Goal: Check status: Check status

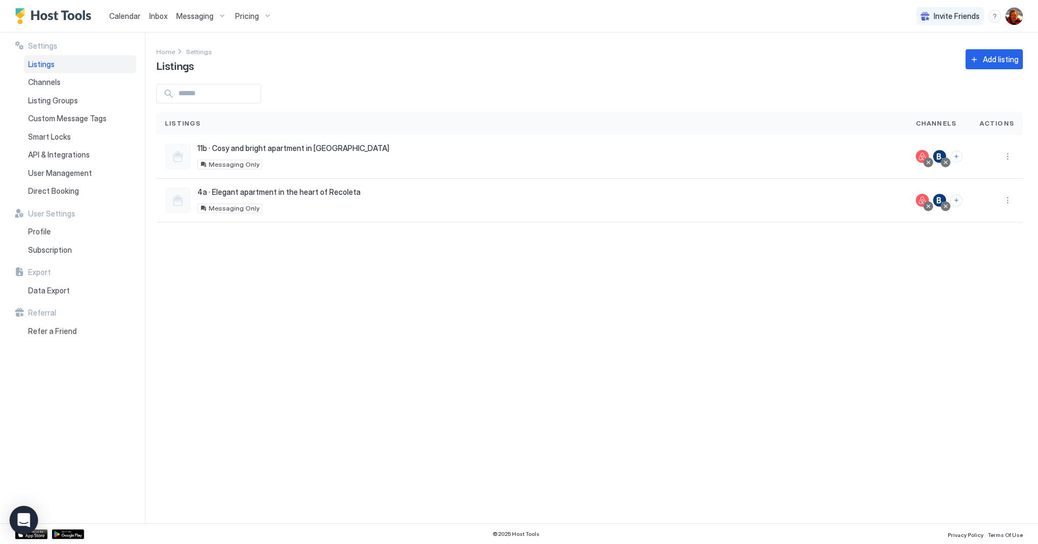
click at [31, 519] on div "Open Intercom Messenger" at bounding box center [24, 520] width 29 height 29
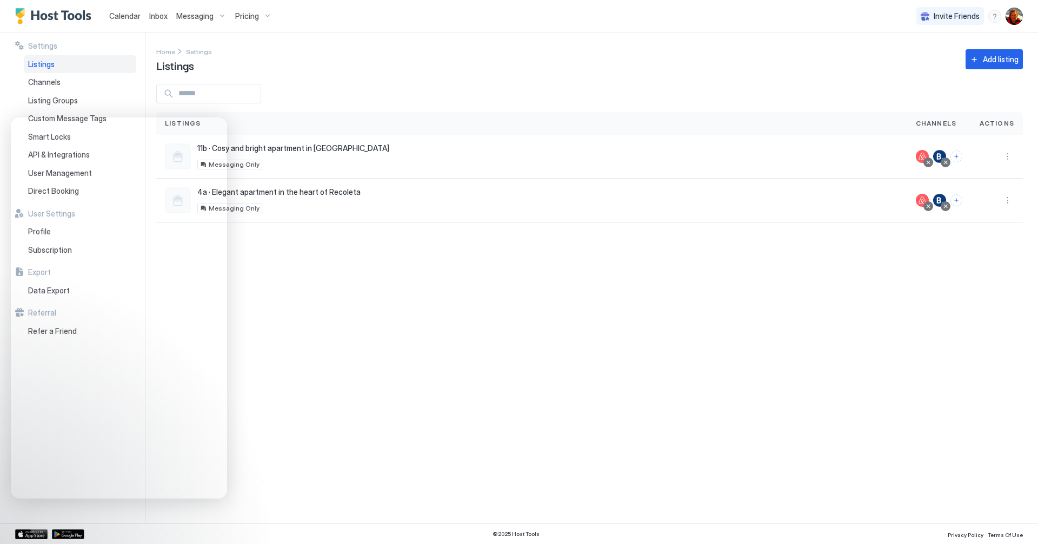
click at [365, 313] on div "Settings Home Settings Listings Add listing Listings Channels Actions 11b · Cos…" at bounding box center [597, 277] width 882 height 491
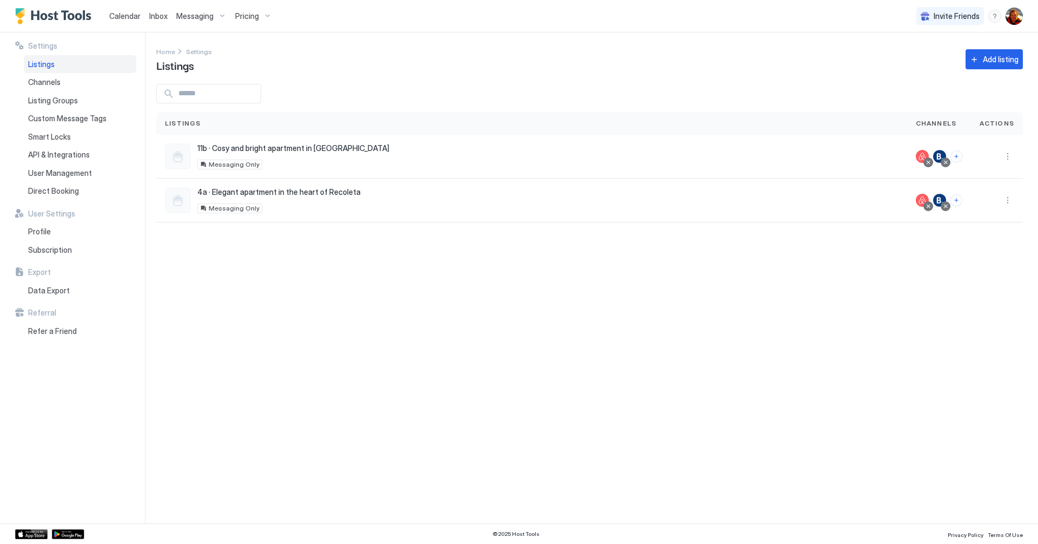
click at [137, 17] on span "Calendar" at bounding box center [124, 15] width 31 height 9
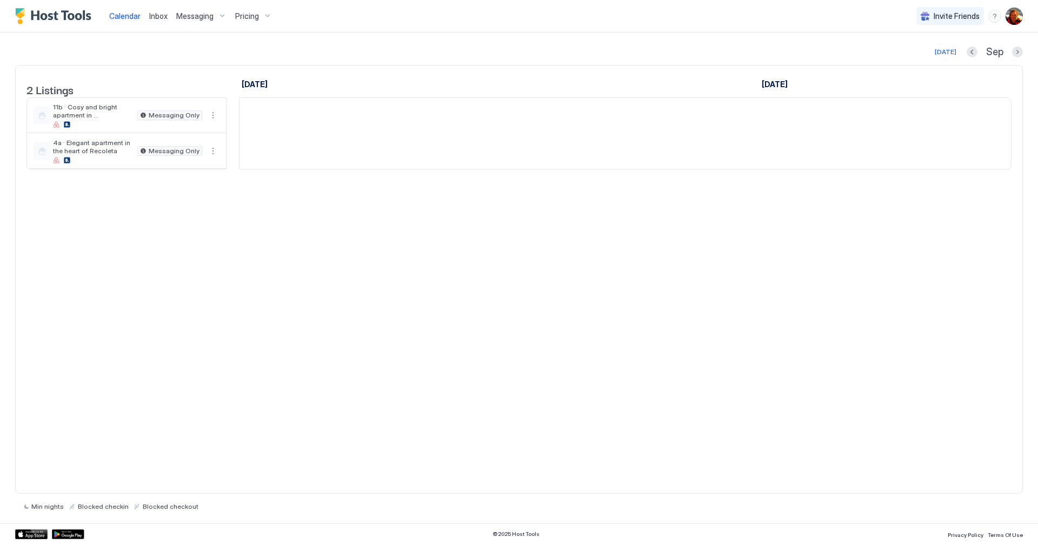
scroll to position [0, 601]
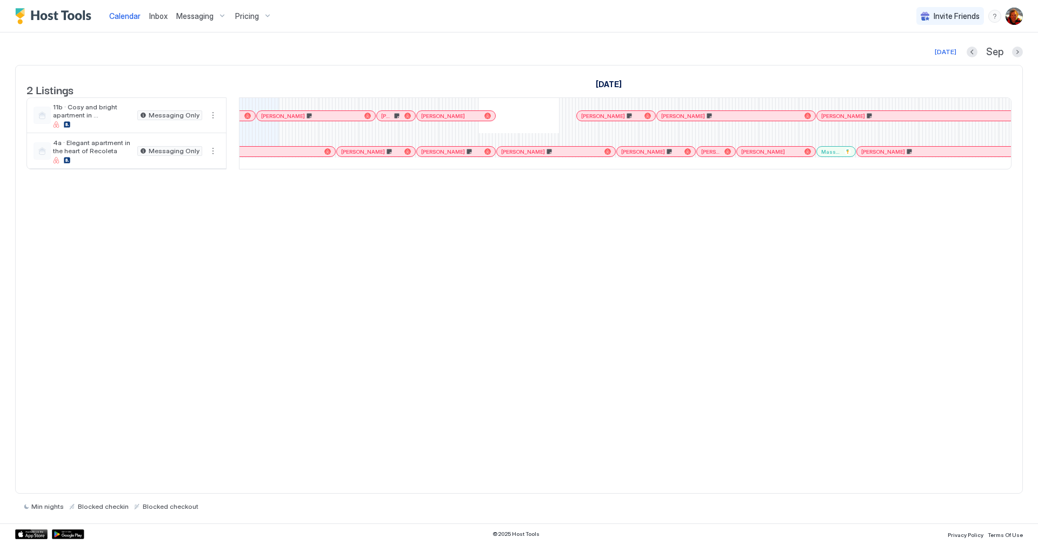
click at [326, 120] on div at bounding box center [326, 115] width 9 height 9
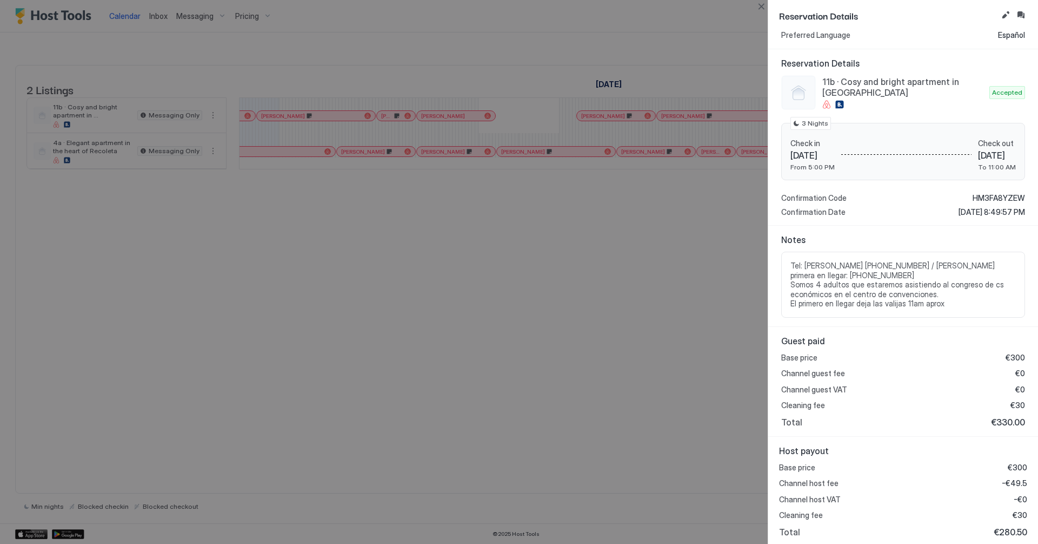
scroll to position [0, 0]
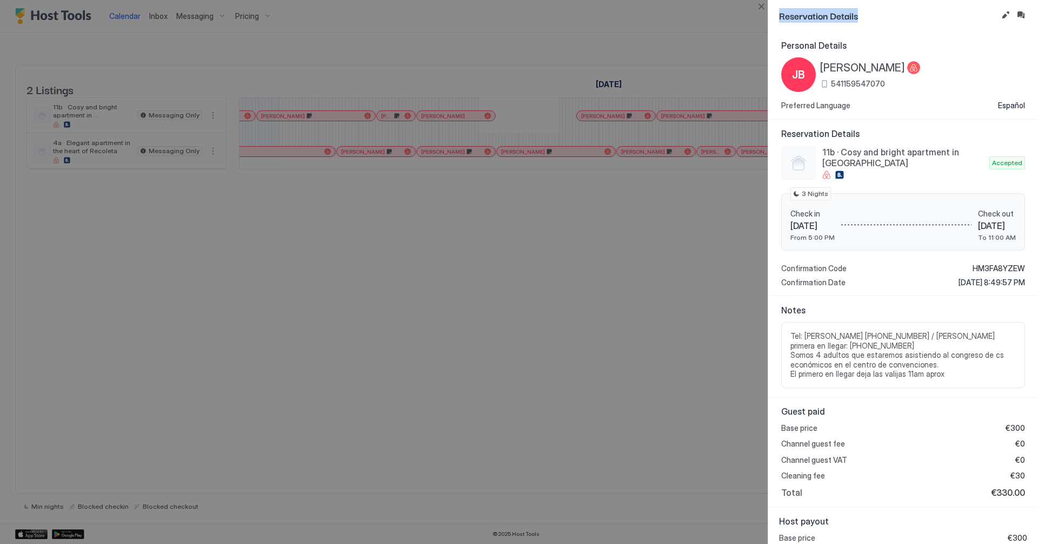
drag, startPoint x: 858, startPoint y: 18, endPoint x: 774, endPoint y: 10, distance: 84.8
click at [774, 10] on div "Reservation Details" at bounding box center [904, 15] width 270 height 31
copy span "Reservation Details"
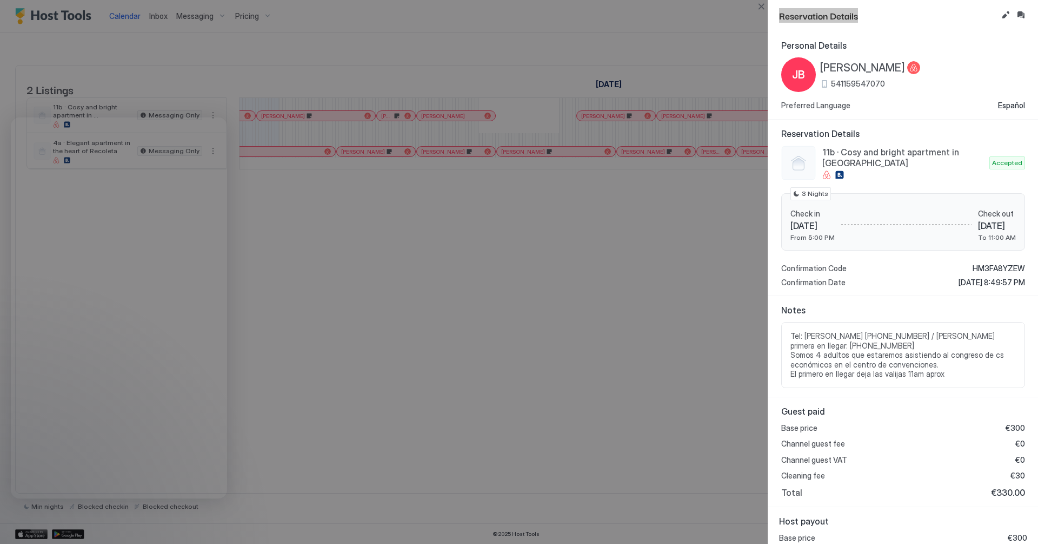
scroll to position [70, 0]
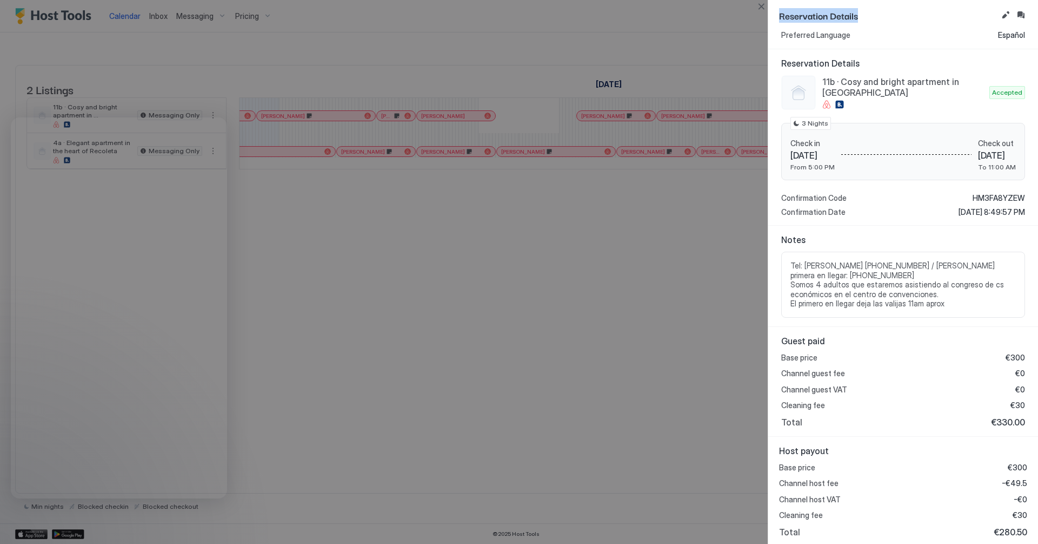
click at [723, 434] on div at bounding box center [519, 272] width 1038 height 544
click at [763, 10] on button "Close" at bounding box center [761, 6] width 13 height 13
